Goal: Information Seeking & Learning: Compare options

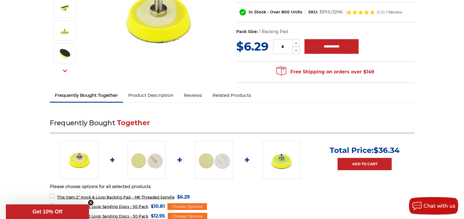
scroll to position [39, 0]
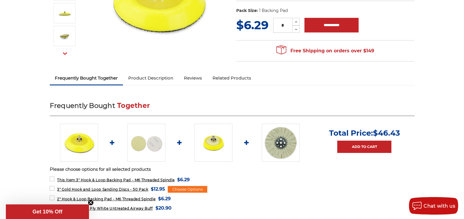
scroll to position [78, 0]
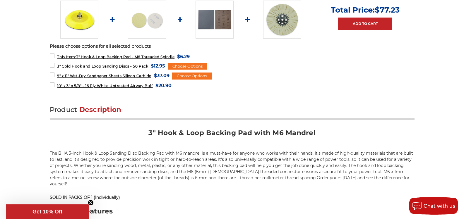
scroll to position [273, 0]
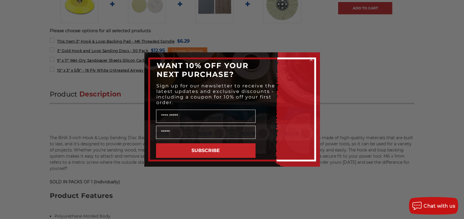
click at [311, 60] on circle "Close dialog" at bounding box center [311, 60] width 6 height 6
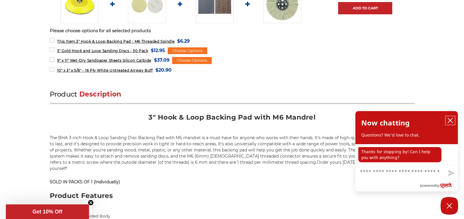
click at [450, 121] on icon "close chatbox" at bounding box center [450, 120] width 5 height 5
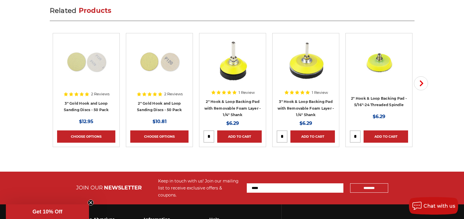
scroll to position [898, 0]
